Goal: Task Accomplishment & Management: Manage account settings

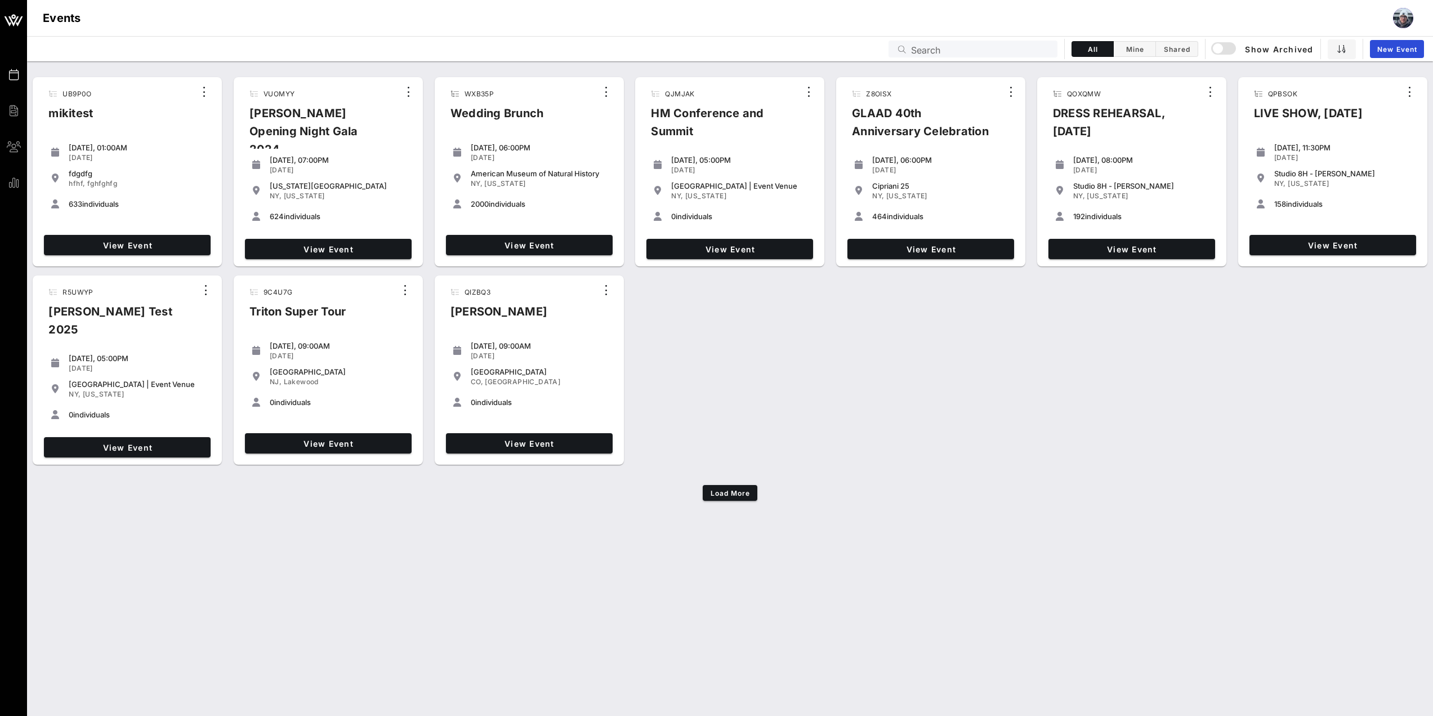
drag, startPoint x: 725, startPoint y: 132, endPoint x: 694, endPoint y: 401, distance: 271.0
click at [717, 417] on div "UB9P0O mikitest [DATE], 01:00AM [DATE] fdgdfg hfhf, fghfghfg 633 individuals Vi…" at bounding box center [730, 271] width 1406 height 396
click at [975, 47] on input "Search" at bounding box center [981, 49] width 140 height 15
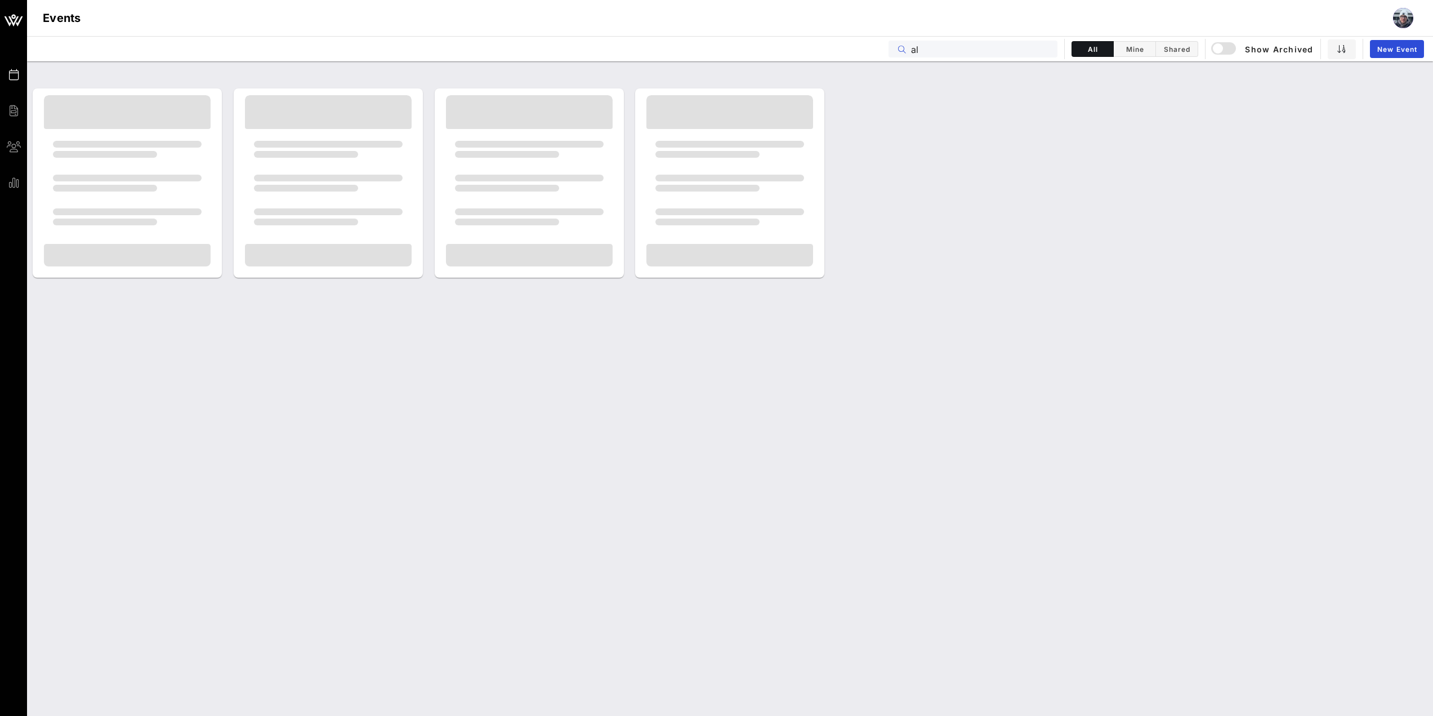
type input "a"
click at [1220, 49] on div "button" at bounding box center [1218, 49] width 16 height 16
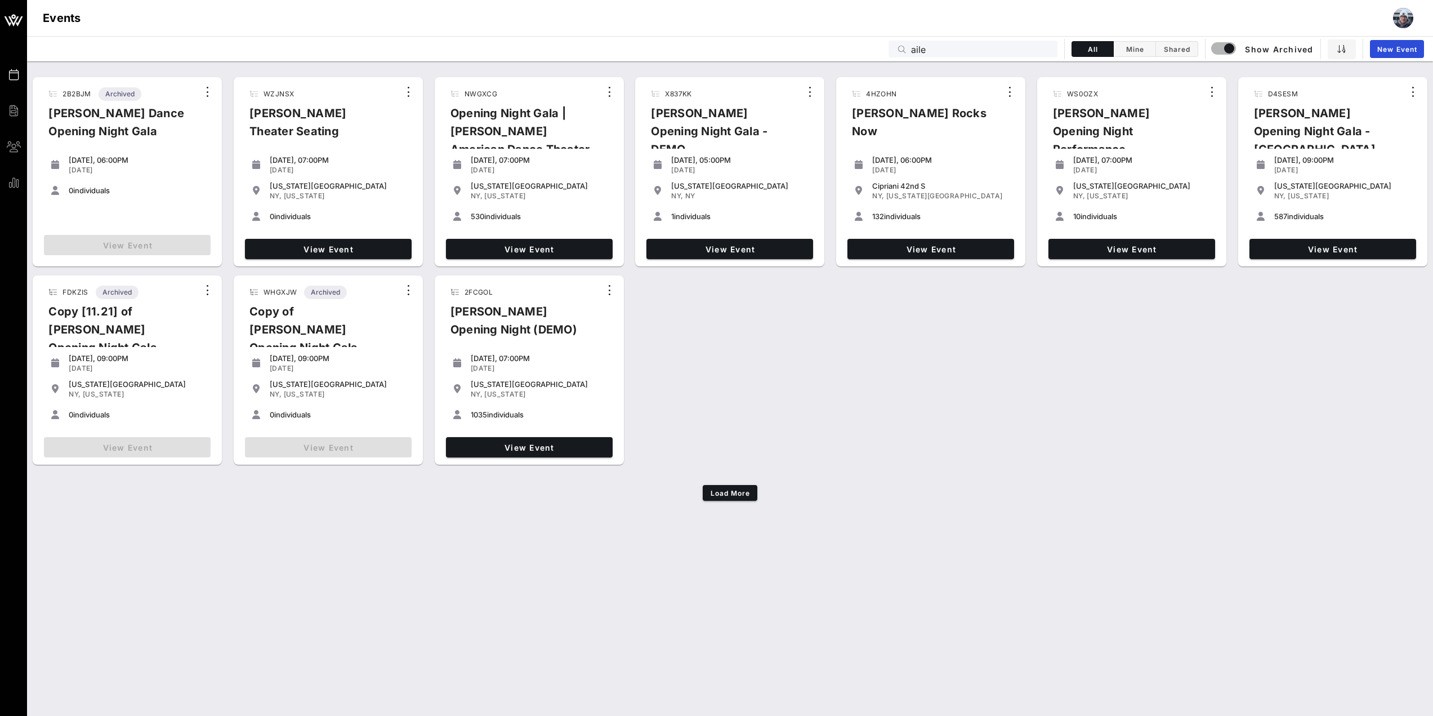
drag, startPoint x: 735, startPoint y: 407, endPoint x: 891, endPoint y: 289, distance: 195.4
click at [865, 343] on div "2B2BJM Archived [PERSON_NAME] Dance Opening Night Gala [DATE], 06:00PM [DATE] 0…" at bounding box center [730, 271] width 1406 height 396
click at [734, 499] on button "Load More" at bounding box center [730, 493] width 55 height 16
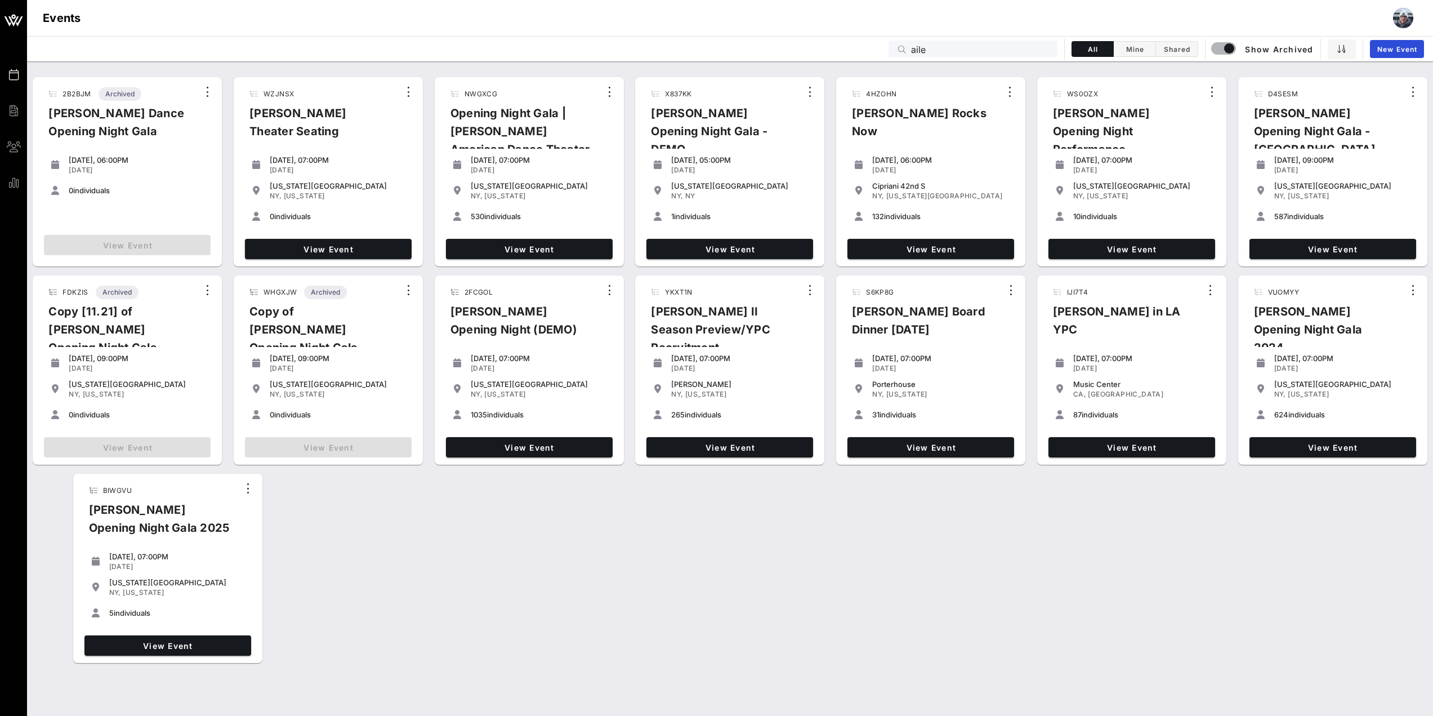
drag, startPoint x: 711, startPoint y: 663, endPoint x: 714, endPoint y: 651, distance: 12.2
click at [711, 662] on div "2B2BJM Archived [PERSON_NAME] Dance Opening Night Gala [DATE], 06:00PM [DATE] 0…" at bounding box center [730, 370] width 1406 height 595
drag, startPoint x: 974, startPoint y: 55, endPoint x: 839, endPoint y: 62, distance: 134.8
click at [844, 61] on div "Events Billing Groups Reports Events Events aile All Mine Shared Show Archived …" at bounding box center [716, 358] width 1433 height 716
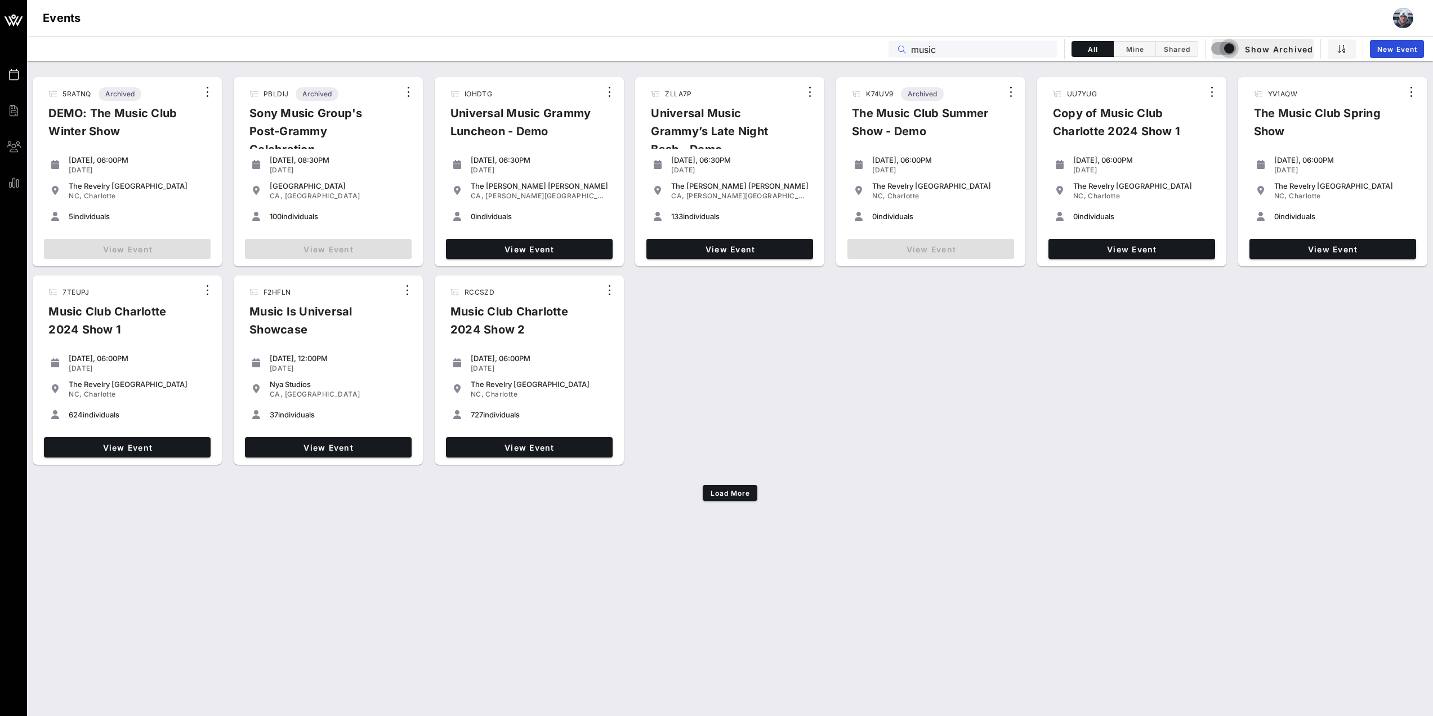
type input "music"
click at [1229, 46] on div "button" at bounding box center [1229, 49] width 16 height 16
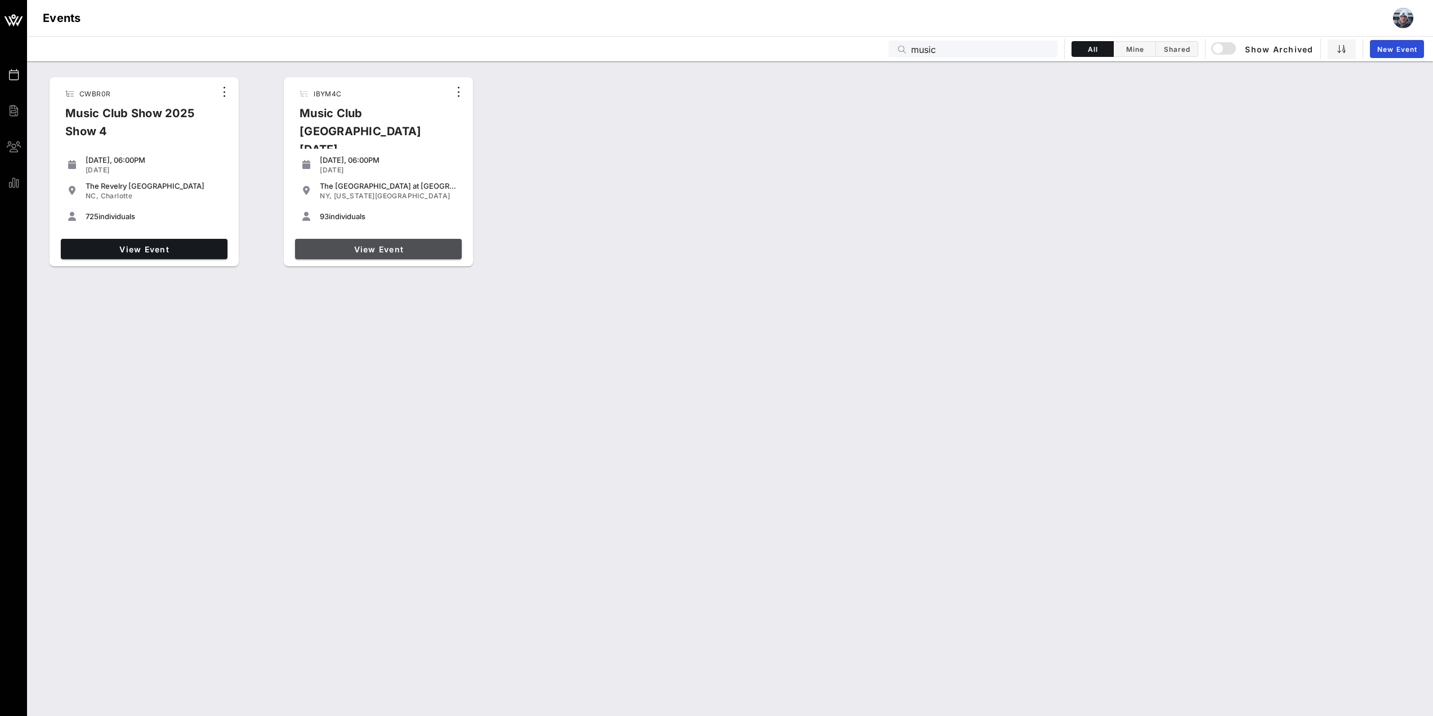
click at [403, 239] on link "View Event" at bounding box center [378, 249] width 167 height 20
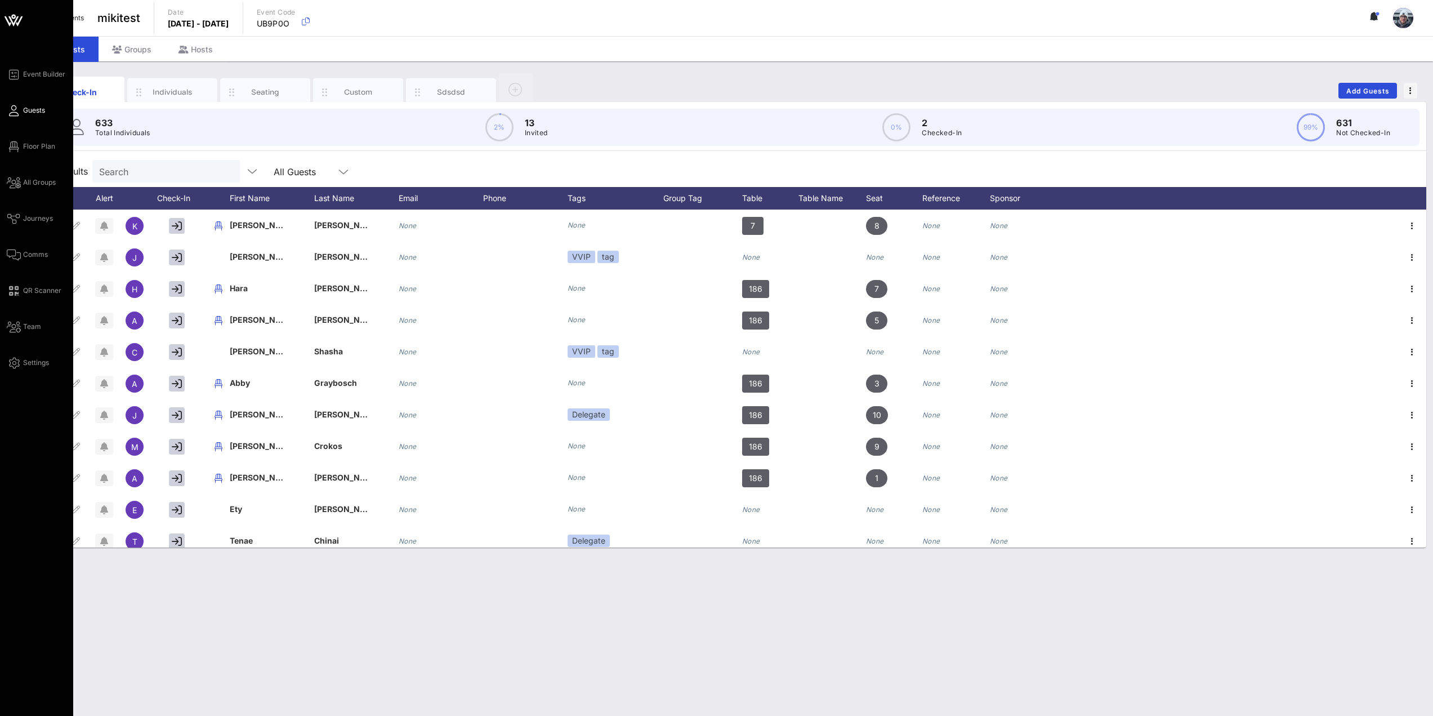
click at [6, 149] on div "Event Builder Guests Floor Plan All Groups Journeys Comms QR Scanner Team Setti…" at bounding box center [36, 358] width 73 height 716
click at [10, 146] on icon at bounding box center [14, 147] width 14 height 2
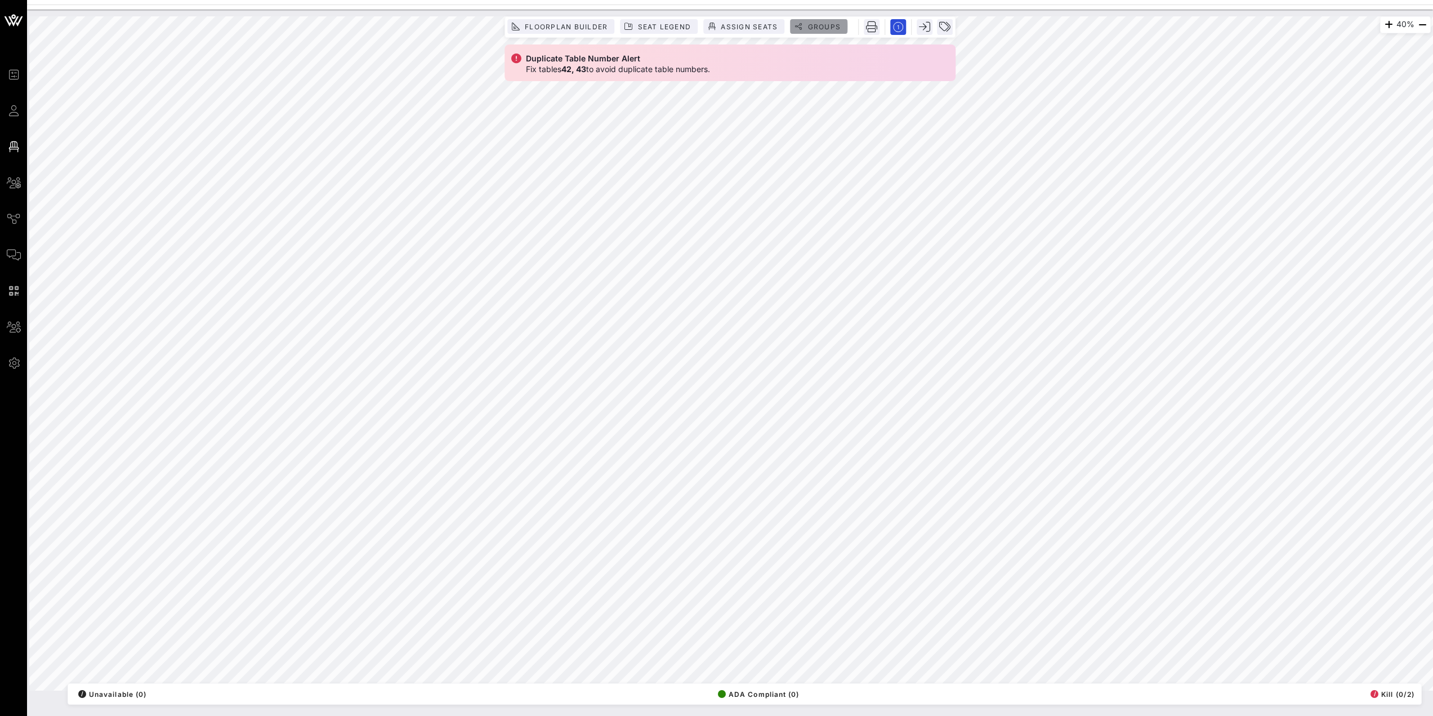
click at [825, 25] on span "Groups" at bounding box center [824, 27] width 34 height 8
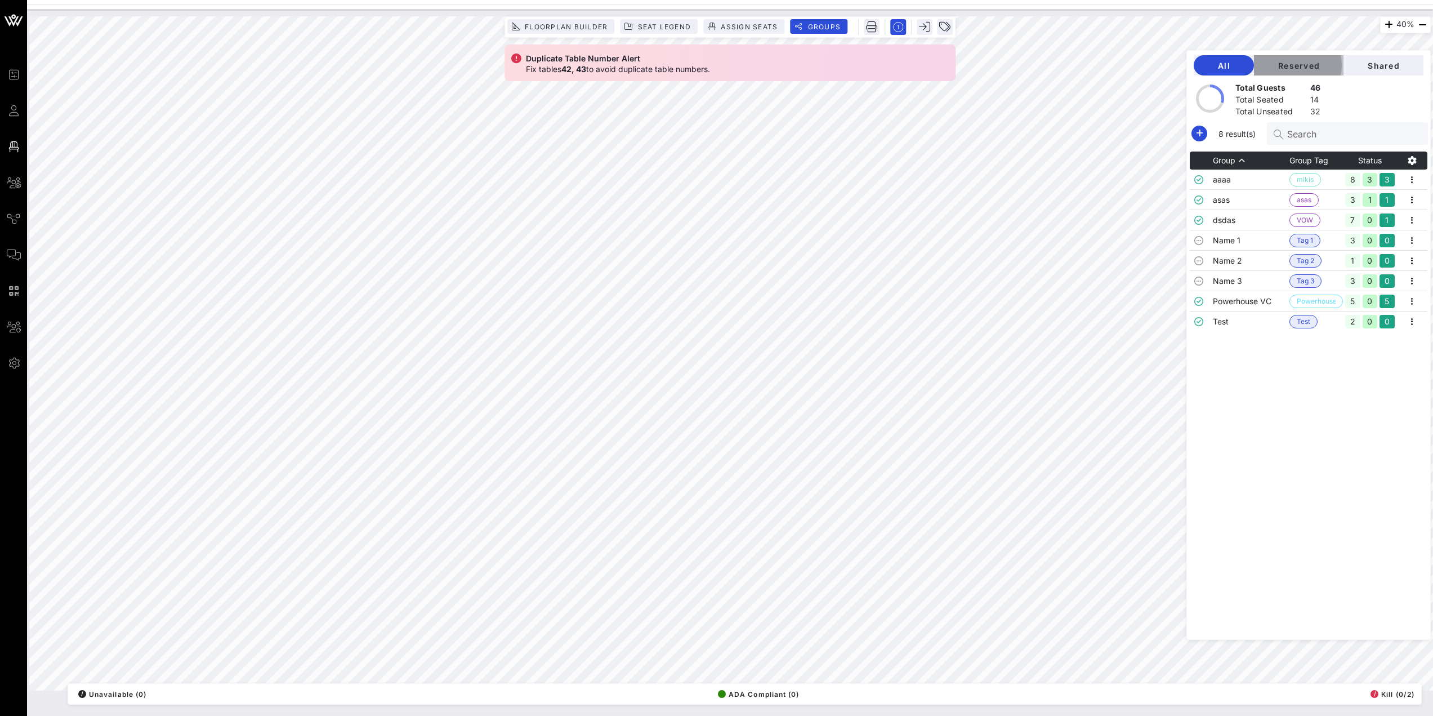
click at [1334, 65] on span "Reserved" at bounding box center [1299, 66] width 72 height 10
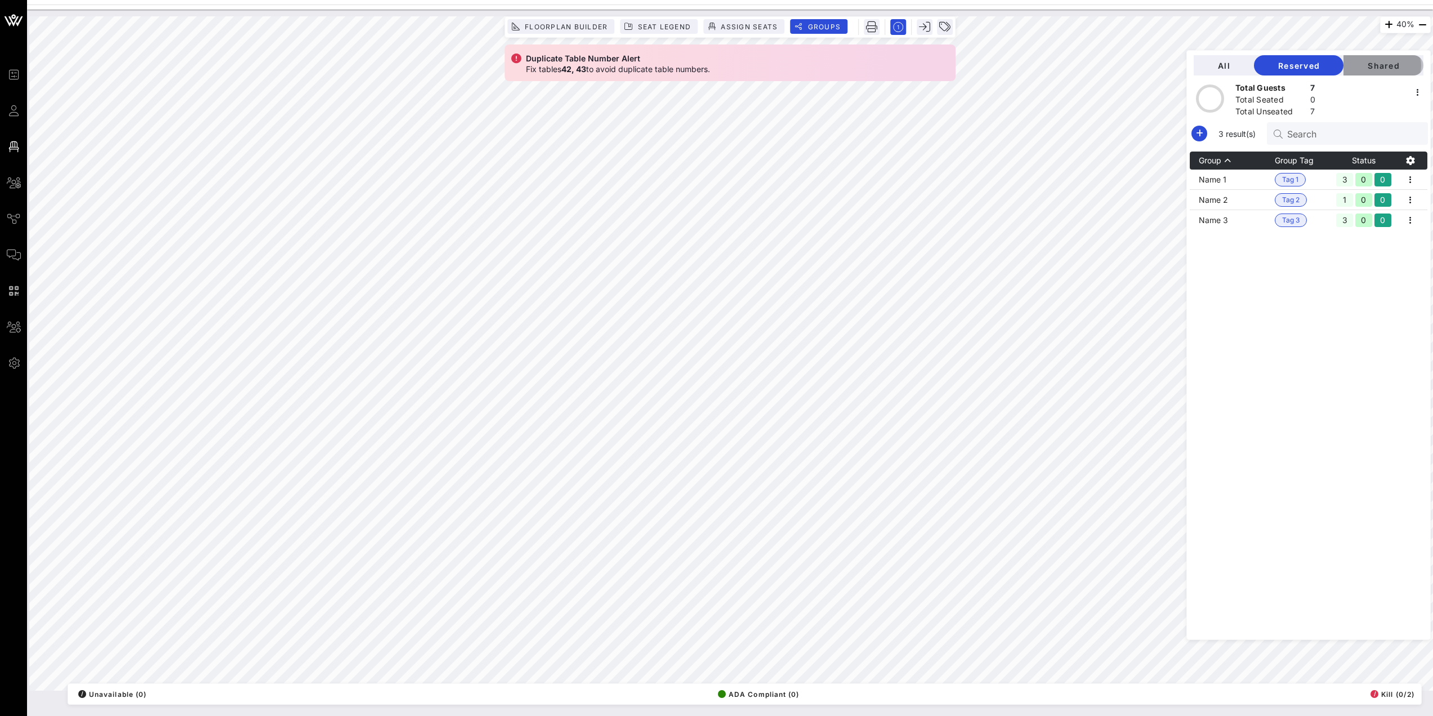
click at [1383, 62] on span "Shared" at bounding box center [1383, 66] width 62 height 10
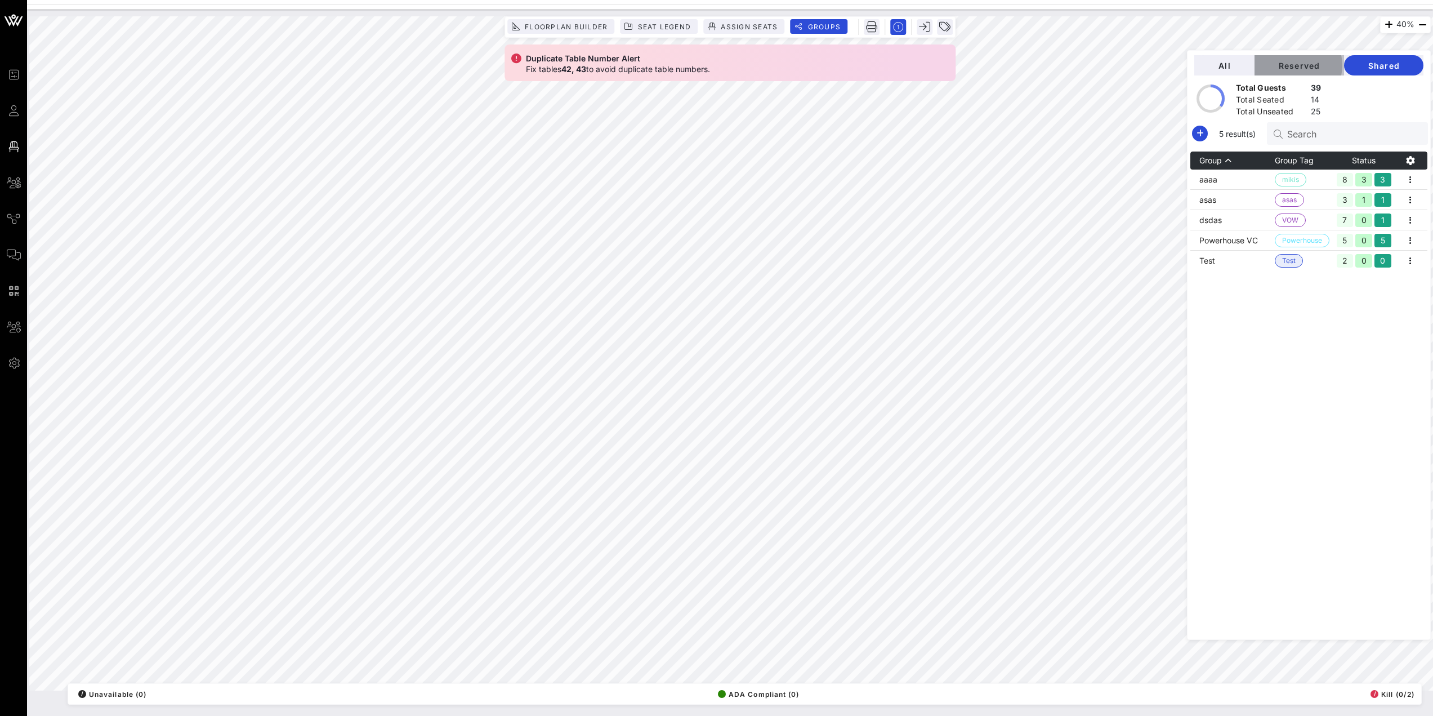
click at [1262, 58] on button "Reserved" at bounding box center [1299, 65] width 90 height 20
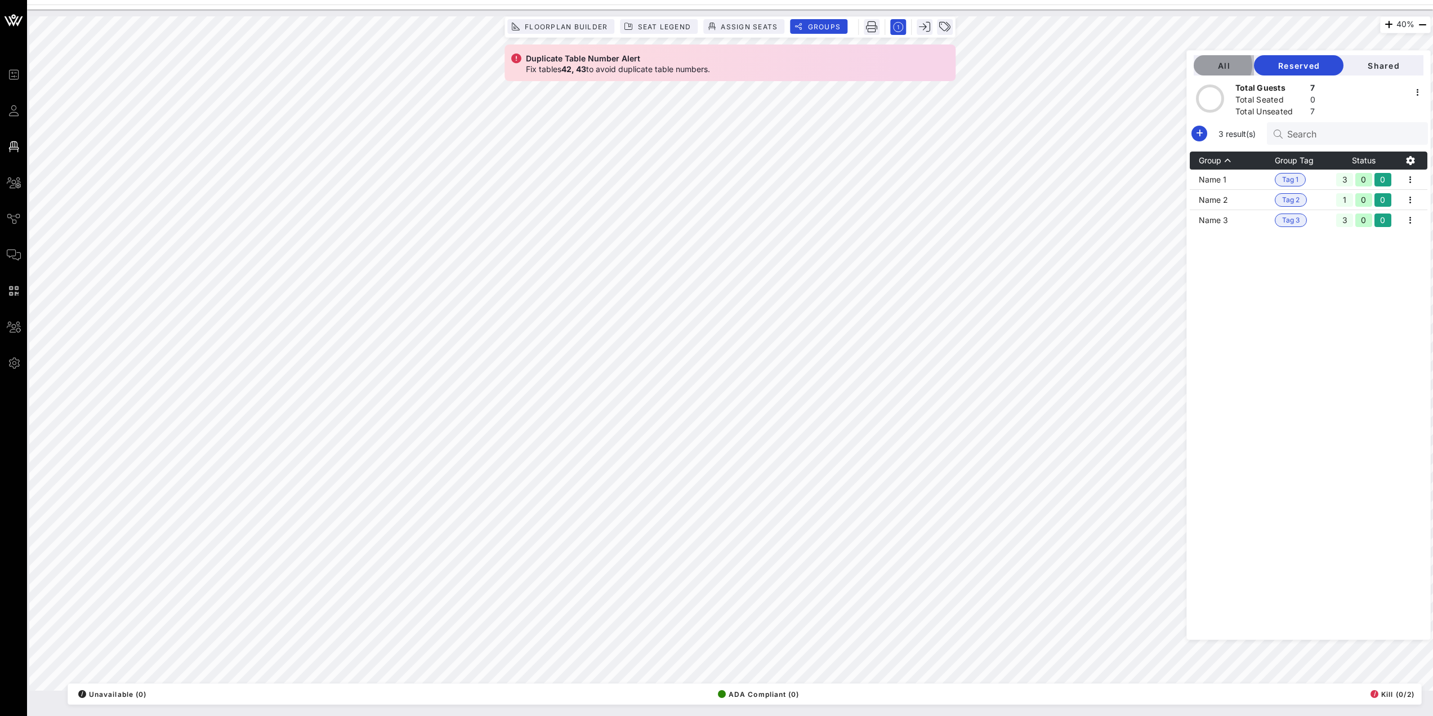
click at [1220, 58] on button "All" at bounding box center [1224, 65] width 60 height 20
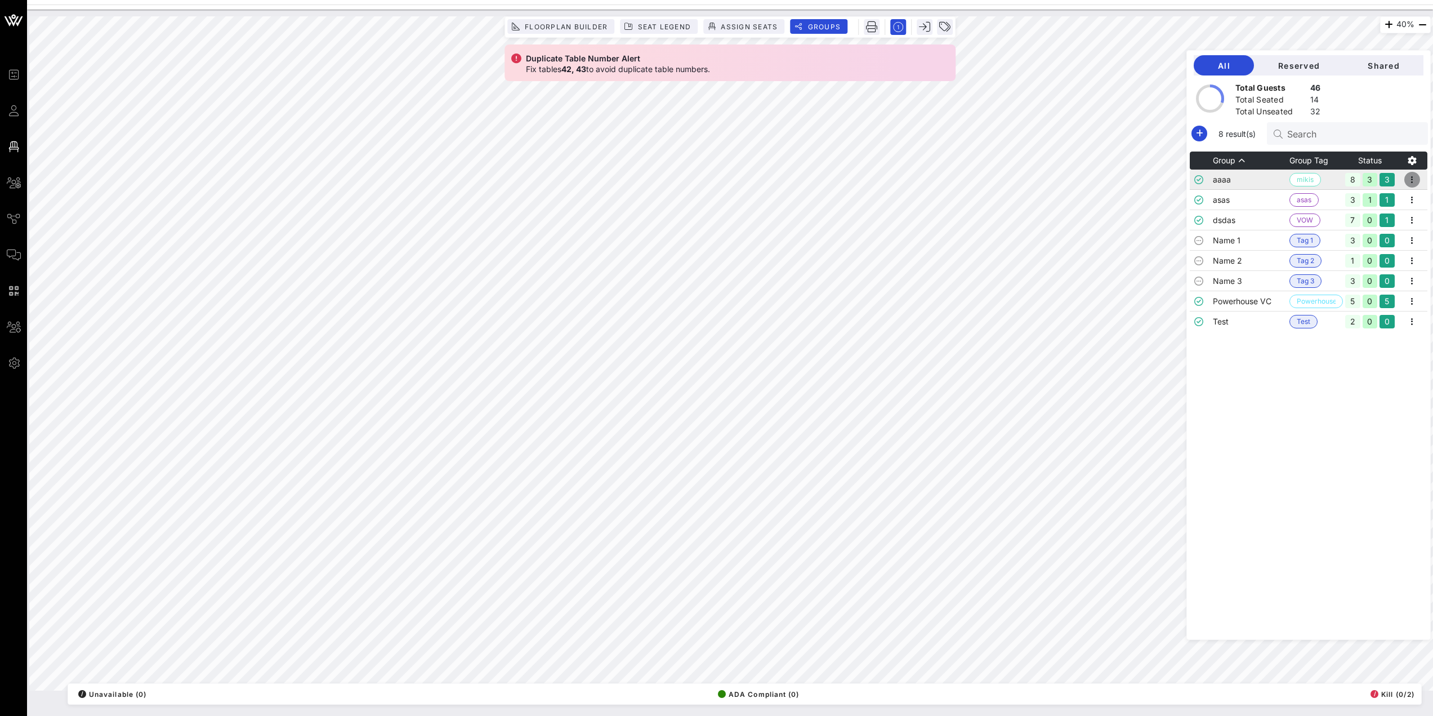
click at [1413, 179] on icon "button" at bounding box center [1412, 180] width 14 height 14
click at [1391, 200] on div "Edit" at bounding box center [1396, 198] width 35 height 9
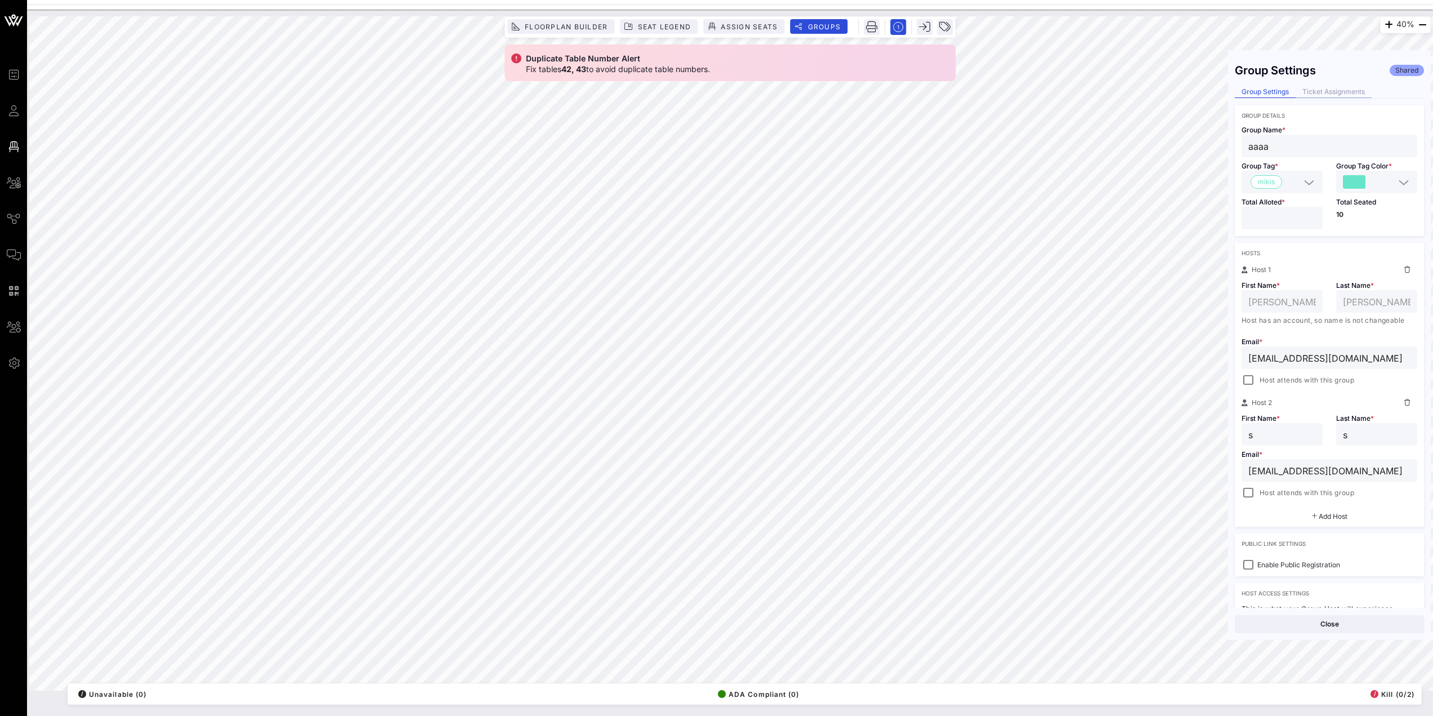
click at [1342, 92] on div "Ticket Assignments" at bounding box center [1334, 92] width 76 height 12
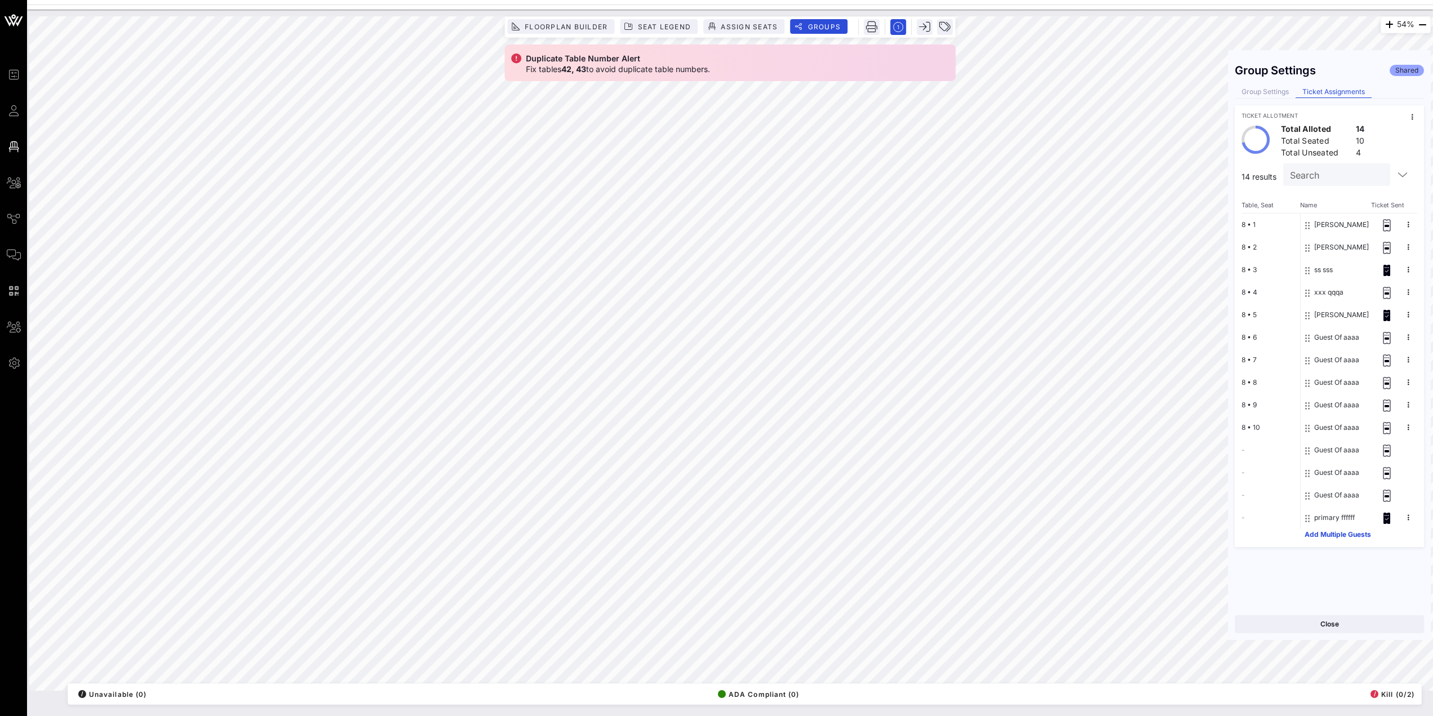
click at [1419, 110] on div at bounding box center [1412, 117] width 17 height 17
click at [1417, 115] on button at bounding box center [1412, 117] width 17 height 17
click at [1412, 120] on div "Unseat All" at bounding box center [1399, 119] width 35 height 9
drag, startPoint x: 1407, startPoint y: 236, endPoint x: 1288, endPoint y: 578, distance: 362.0
click at [1288, 578] on div "Group Settings Shared Group Settings Ticket Assignments Ticket Allotment Total …" at bounding box center [1329, 332] width 203 height 551
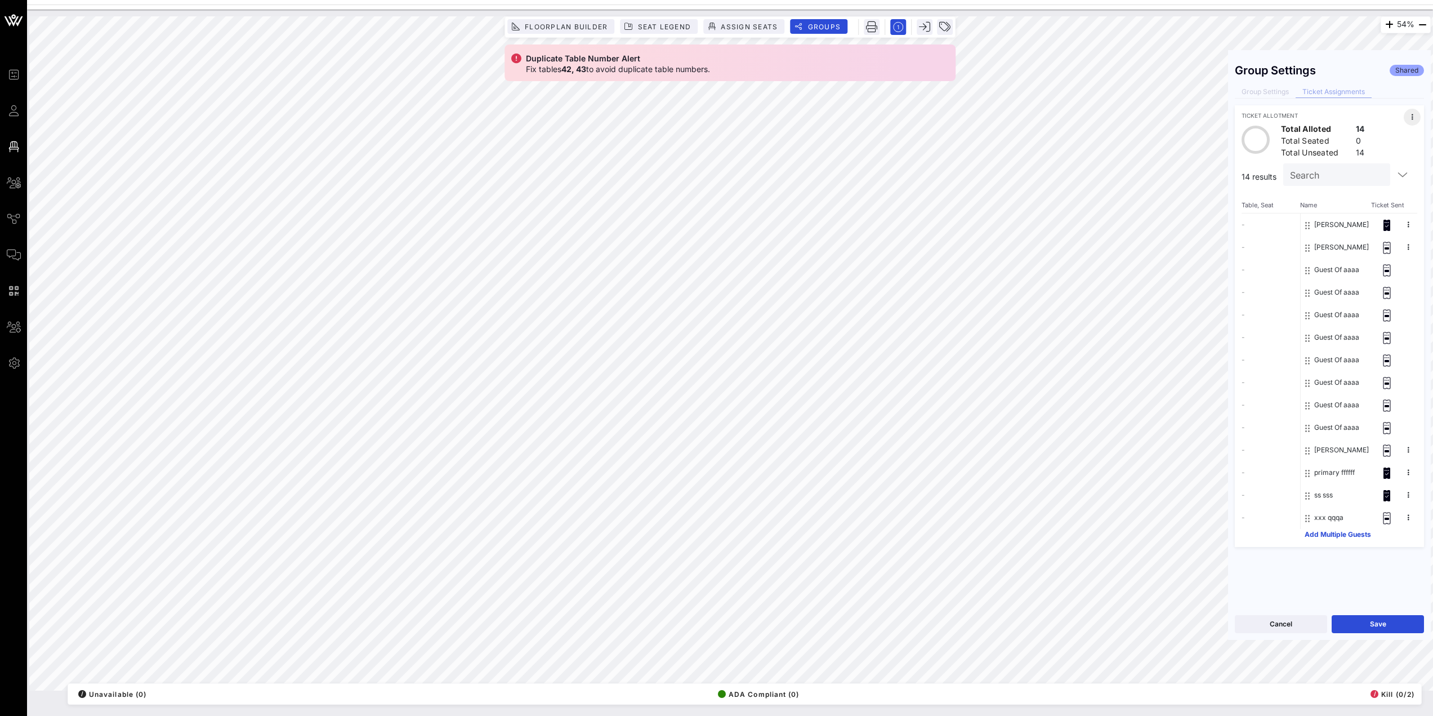
click at [1409, 122] on button at bounding box center [1412, 117] width 17 height 17
click at [1417, 117] on button at bounding box center [1412, 117] width 17 height 17
click at [1410, 119] on div "Unseat All" at bounding box center [1399, 119] width 35 height 9
click at [950, 28] on icon "button" at bounding box center [944, 26] width 11 height 11
click at [989, 38] on input "text" at bounding box center [1025, 35] width 132 height 15
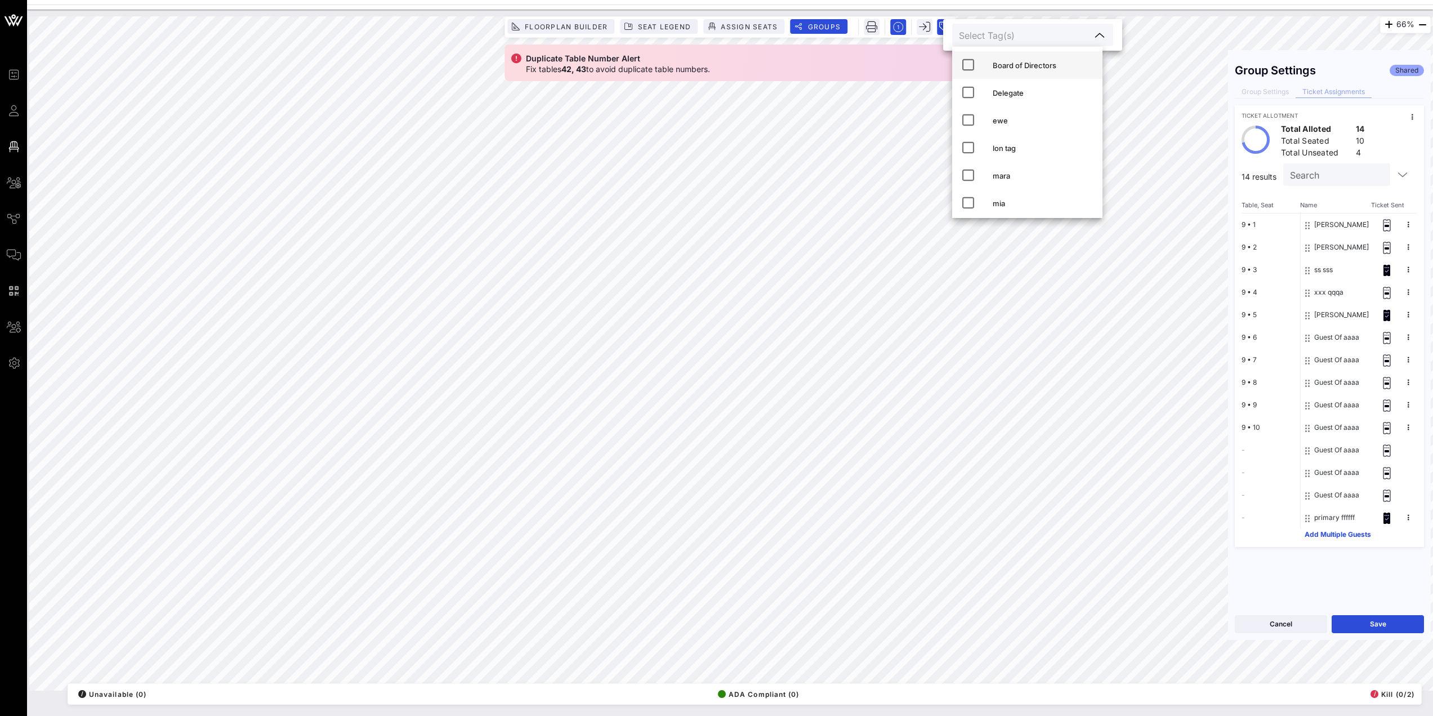
click at [1008, 68] on div "Board of Directors" at bounding box center [1043, 65] width 101 height 9
click at [1006, 96] on div "Delegate" at bounding box center [1052, 92] width 119 height 9
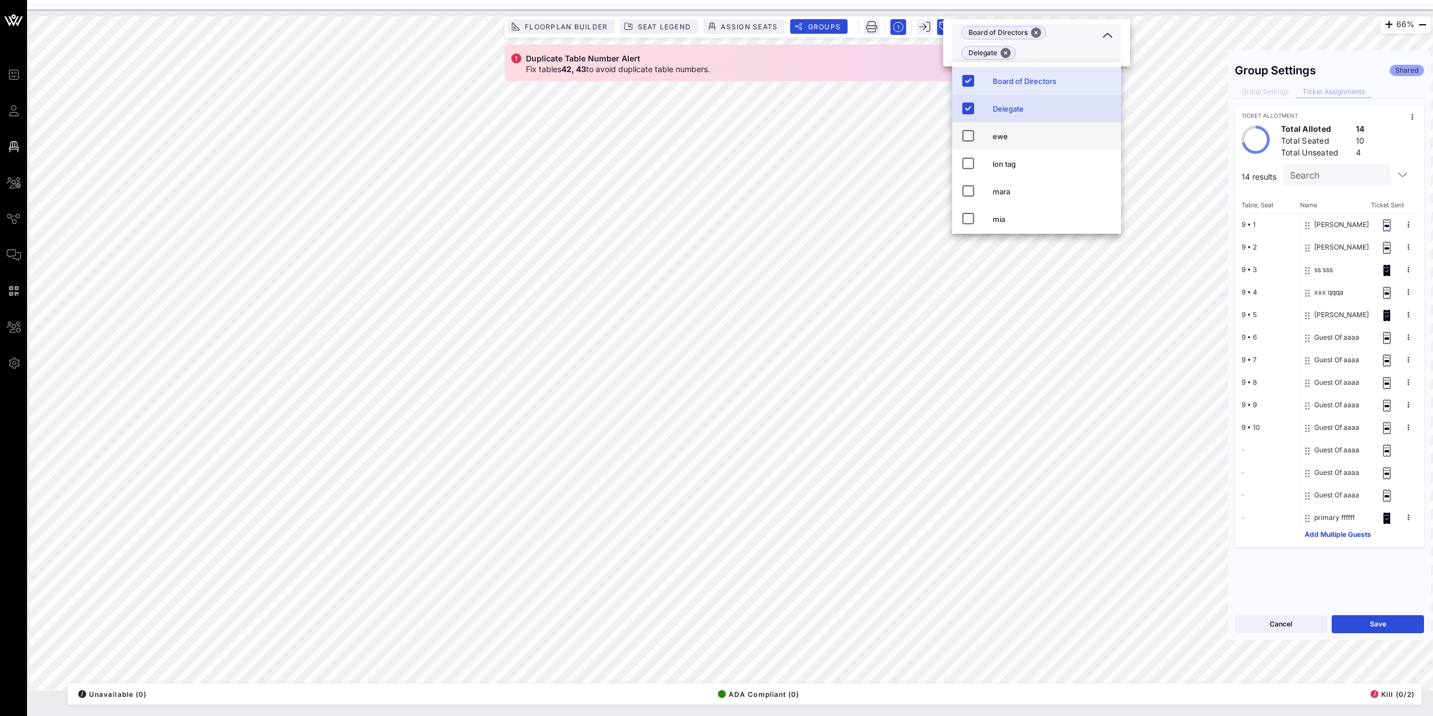
click at [1002, 137] on div "ewe" at bounding box center [1052, 136] width 119 height 9
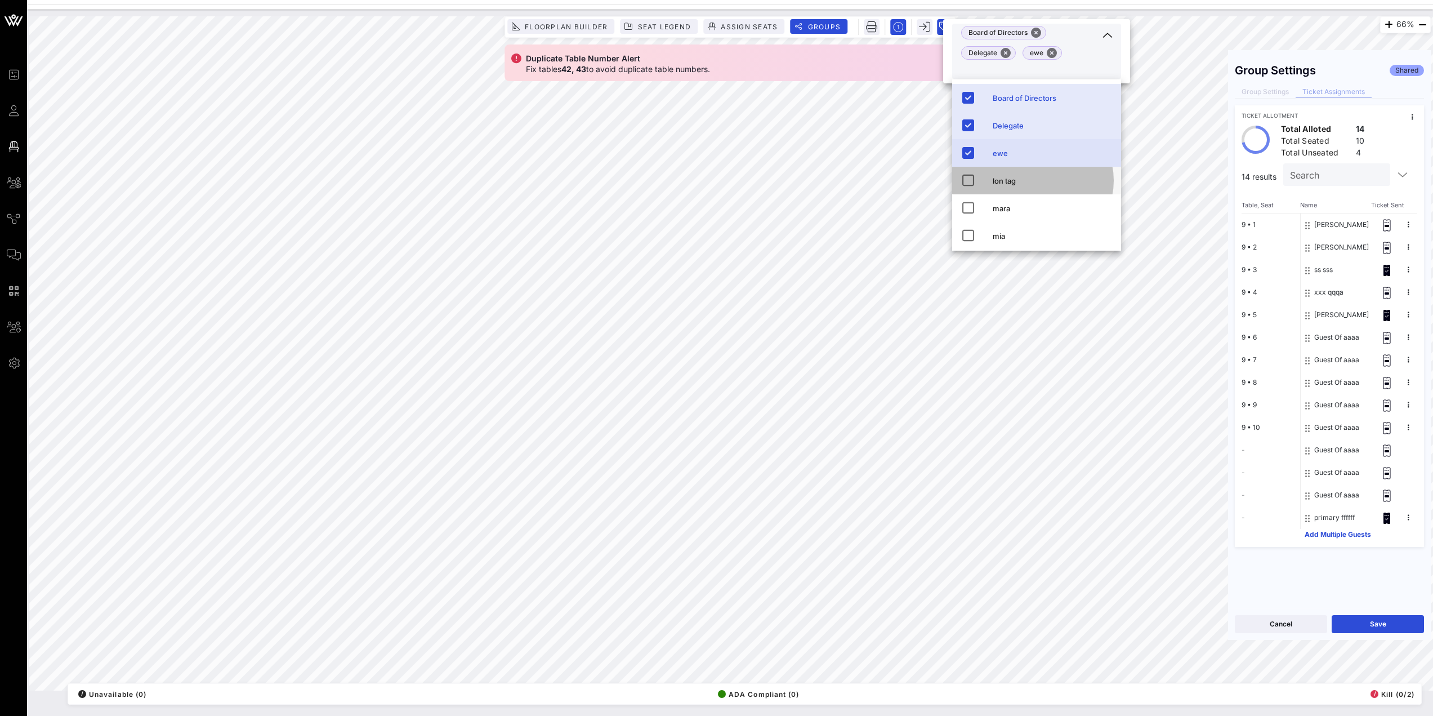
click at [999, 178] on div "lon tag" at bounding box center [1052, 180] width 119 height 9
click at [998, 184] on div "lon tag" at bounding box center [1052, 184] width 119 height 9
click at [1001, 160] on div "ewe" at bounding box center [1052, 153] width 119 height 18
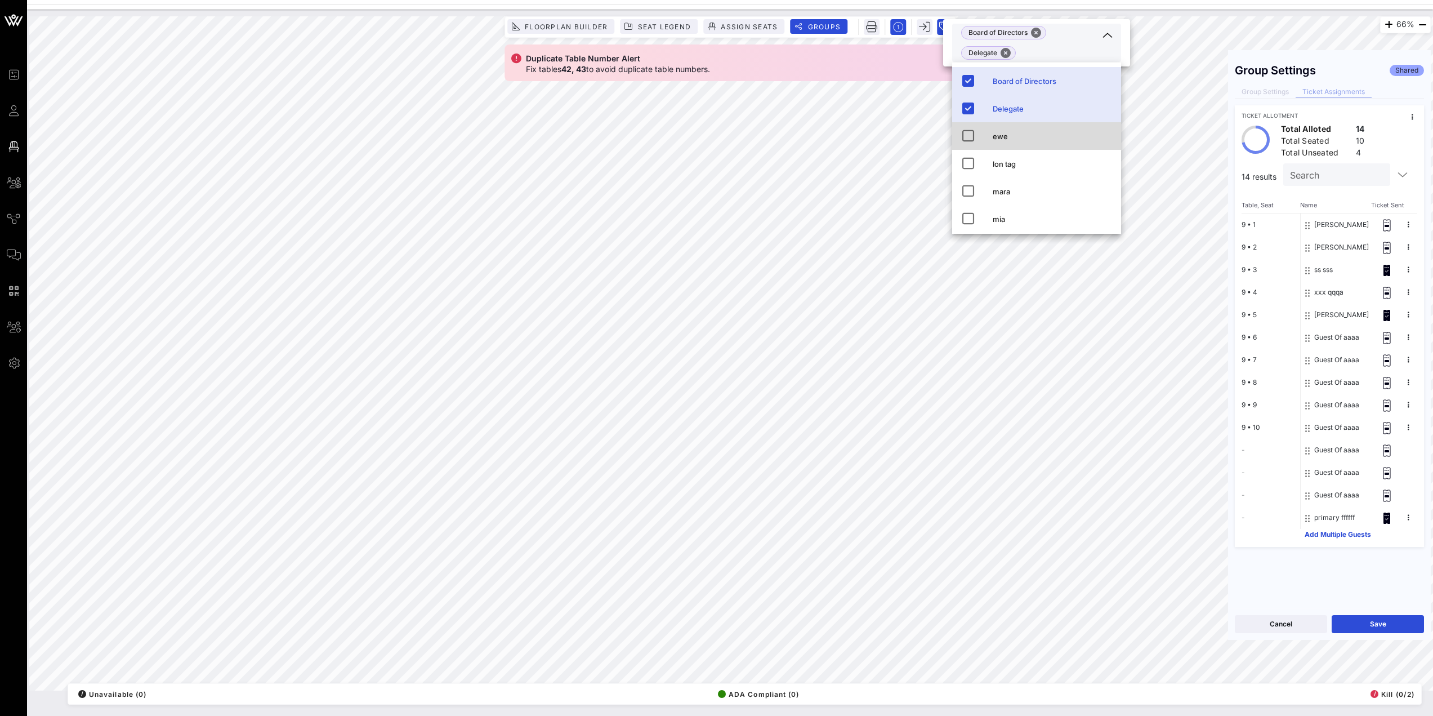
click at [1001, 149] on div "ewe" at bounding box center [1036, 136] width 169 height 28
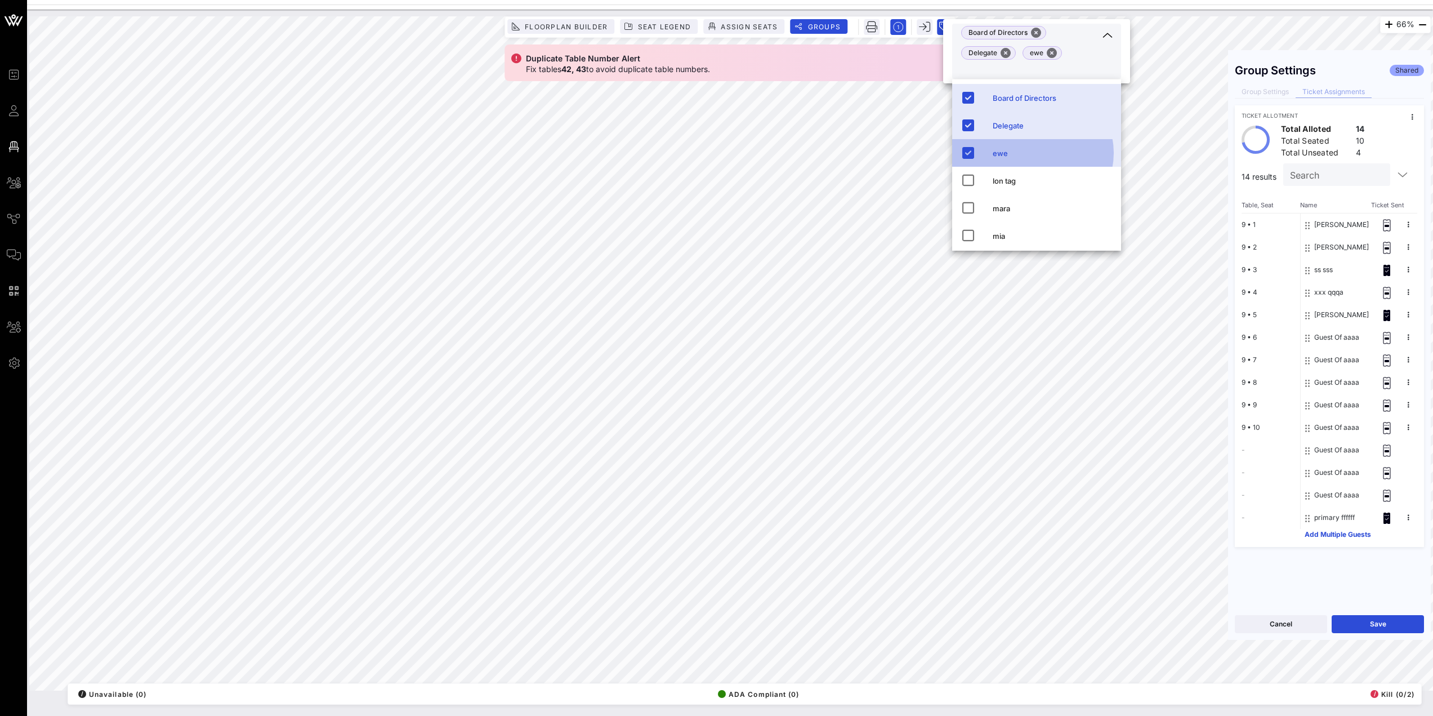
click at [1007, 118] on div "Delegate" at bounding box center [1052, 126] width 119 height 18
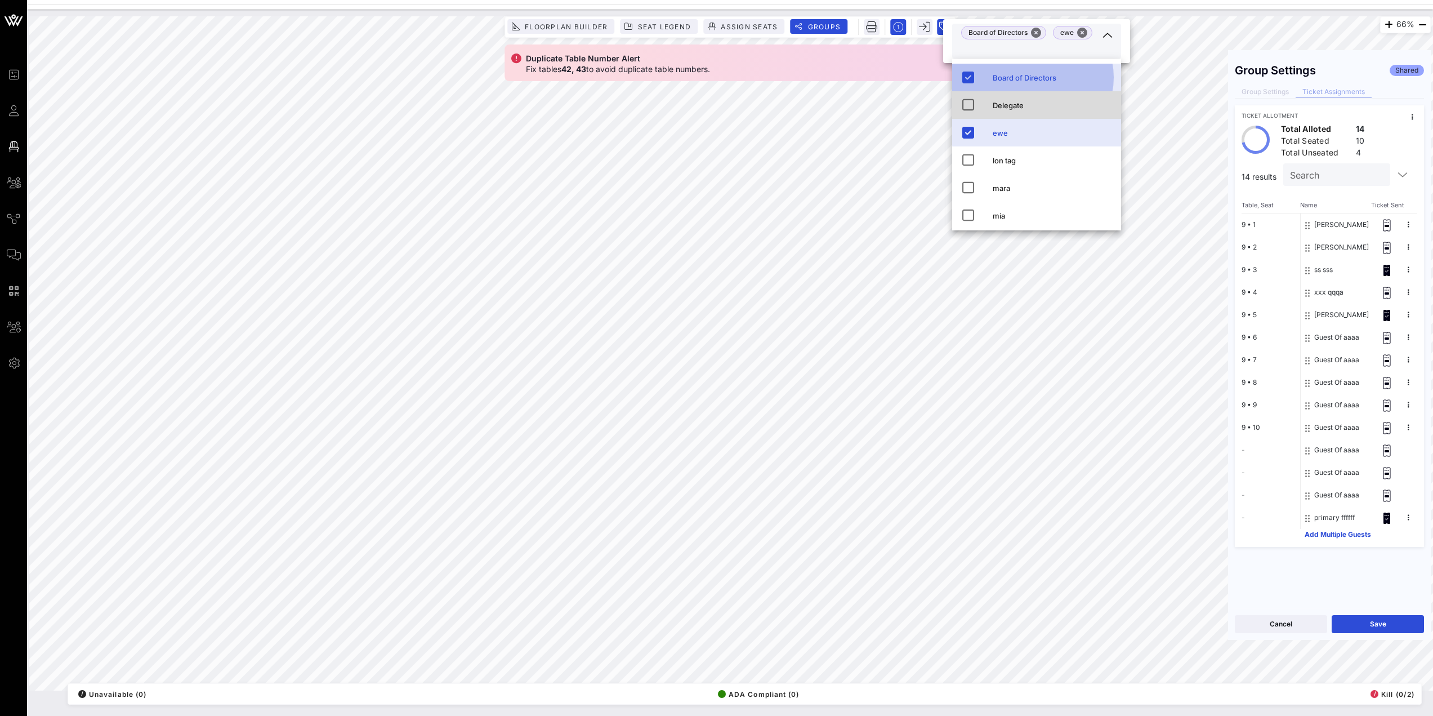
click at [1020, 78] on div "Board of Directors" at bounding box center [1052, 77] width 119 height 9
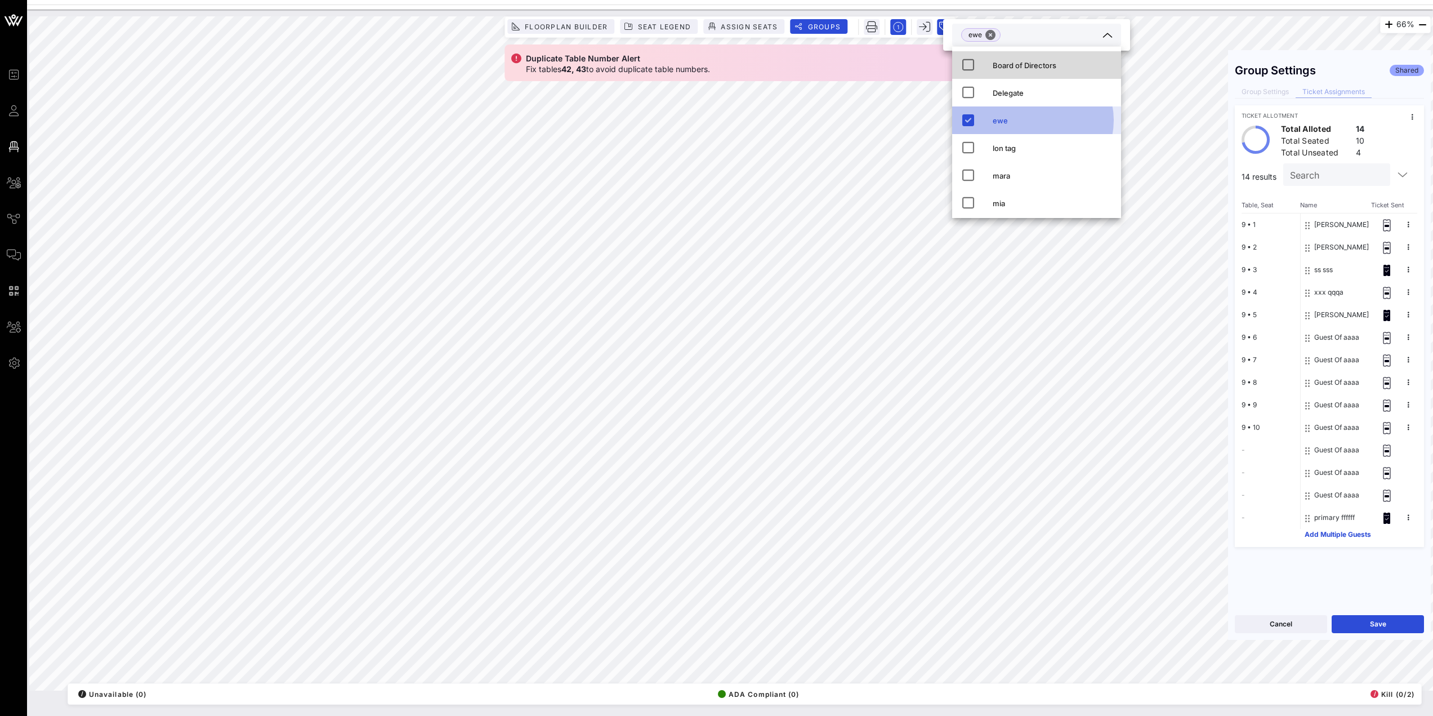
click at [1000, 122] on div "ewe" at bounding box center [1052, 120] width 119 height 9
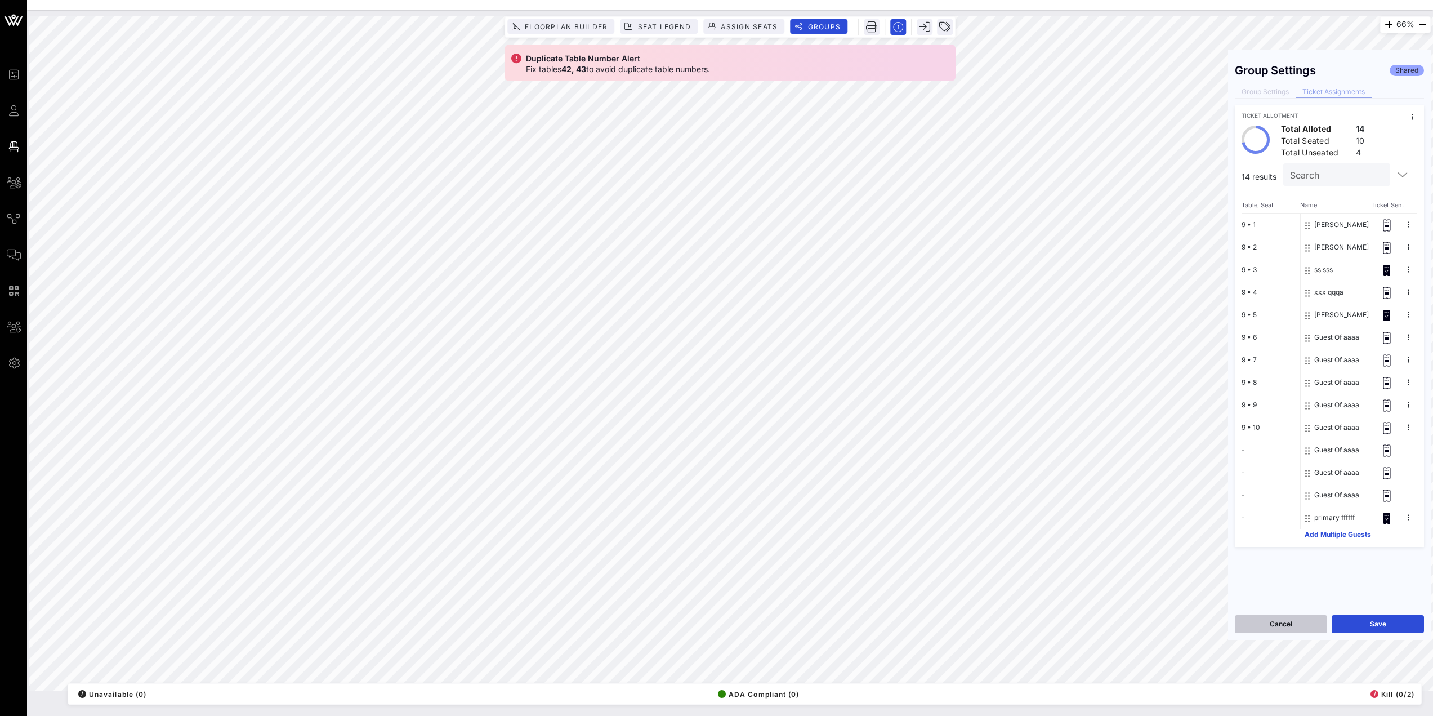
click at [1301, 621] on button "Cancel" at bounding box center [1281, 624] width 92 height 18
